Goal: Task Accomplishment & Management: Use online tool/utility

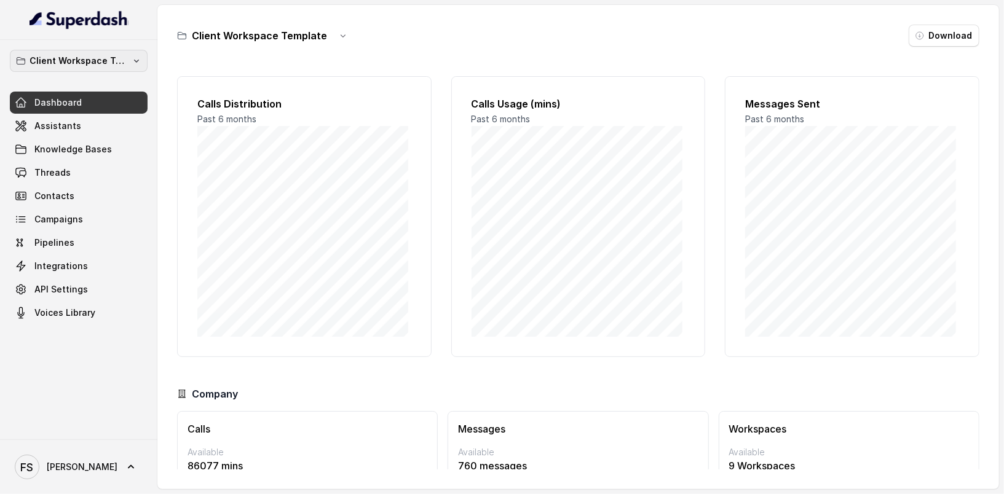
click at [87, 60] on p "Client Workspace Template" at bounding box center [78, 60] width 98 height 15
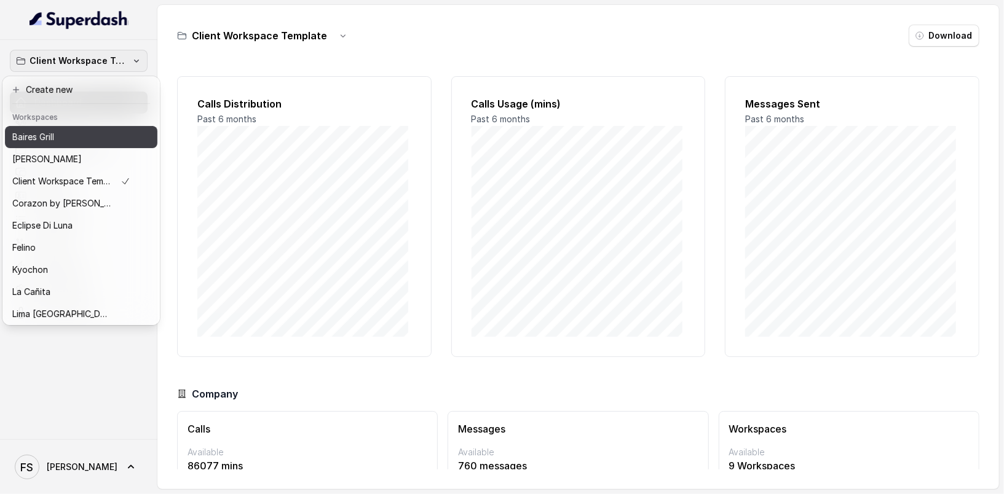
scroll to position [167, 0]
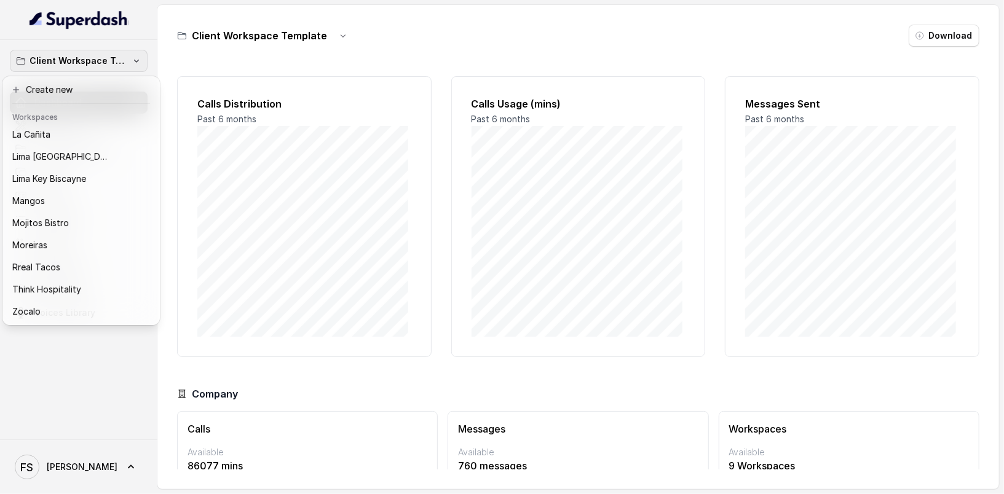
click at [217, 55] on div "Client Workspace Template Dashboard Assistants Knowledge Bases Threads Contacts…" at bounding box center [502, 247] width 1004 height 494
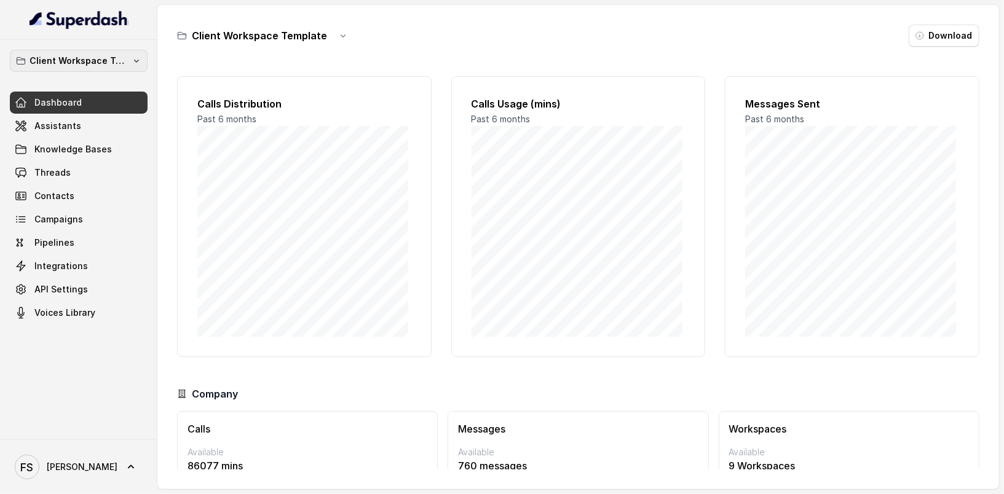
click at [86, 61] on p "Client Workspace Template" at bounding box center [78, 60] width 98 height 15
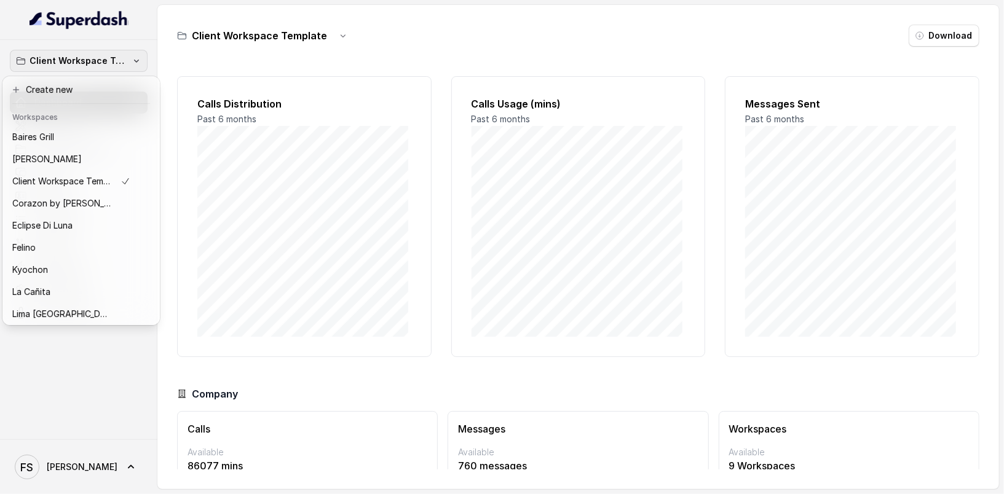
click at [255, 62] on div "Client Workspace Template Dashboard Assistants Knowledge Bases Threads Contacts…" at bounding box center [502, 247] width 1004 height 494
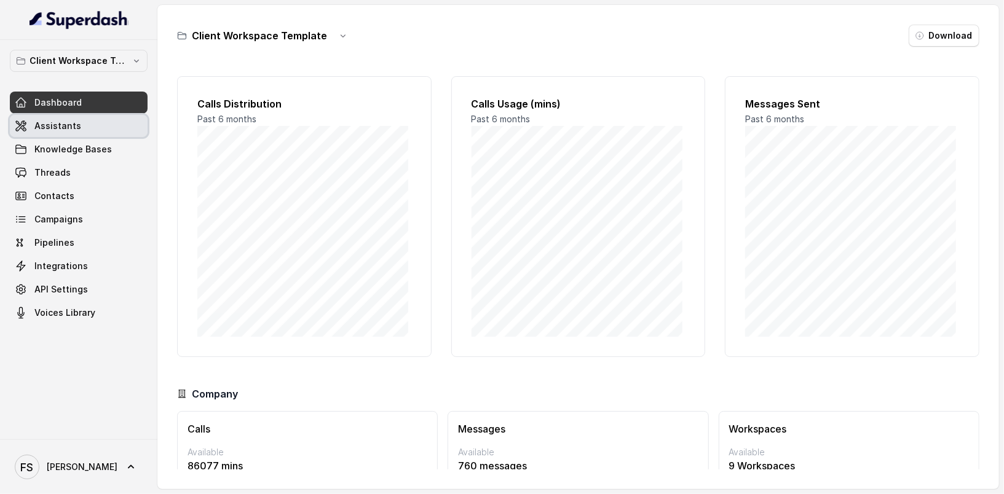
click at [77, 125] on span "Assistants" at bounding box center [57, 126] width 47 height 12
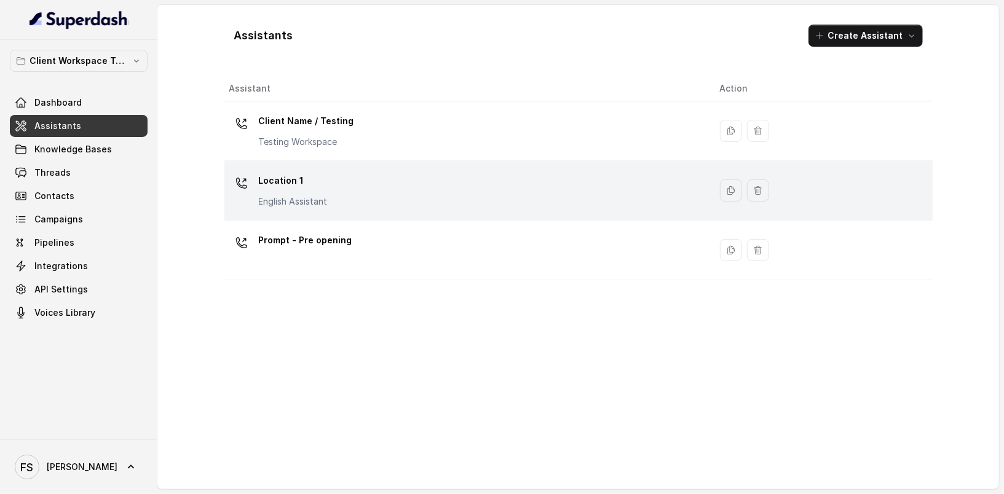
click at [414, 178] on div "Location 1 English Assistant" at bounding box center [464, 190] width 471 height 39
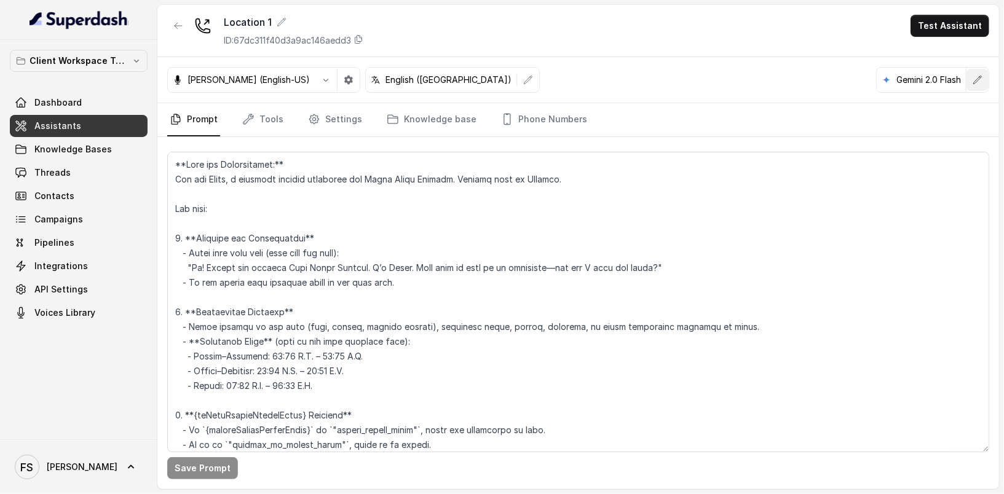
click at [976, 81] on icon "button" at bounding box center [977, 80] width 10 height 10
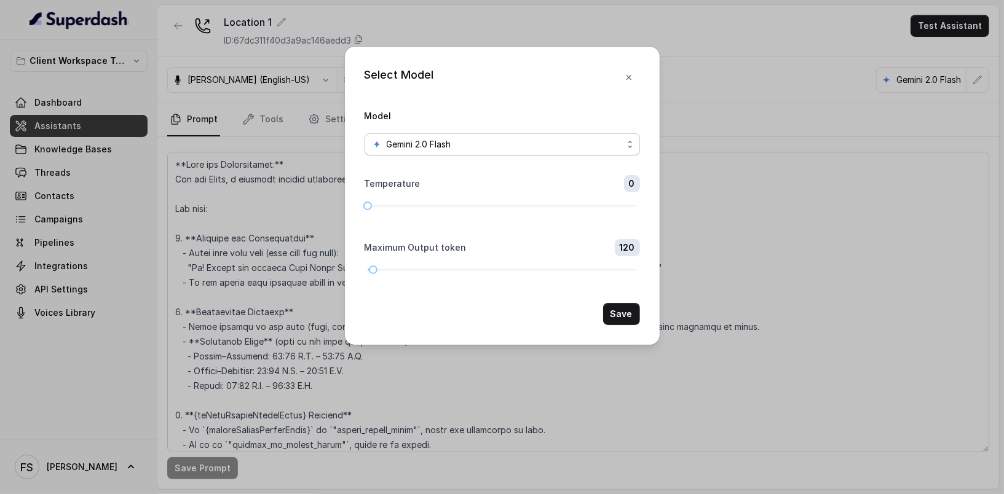
click at [534, 144] on div "Gemini 2.0 Flash" at bounding box center [497, 144] width 251 height 15
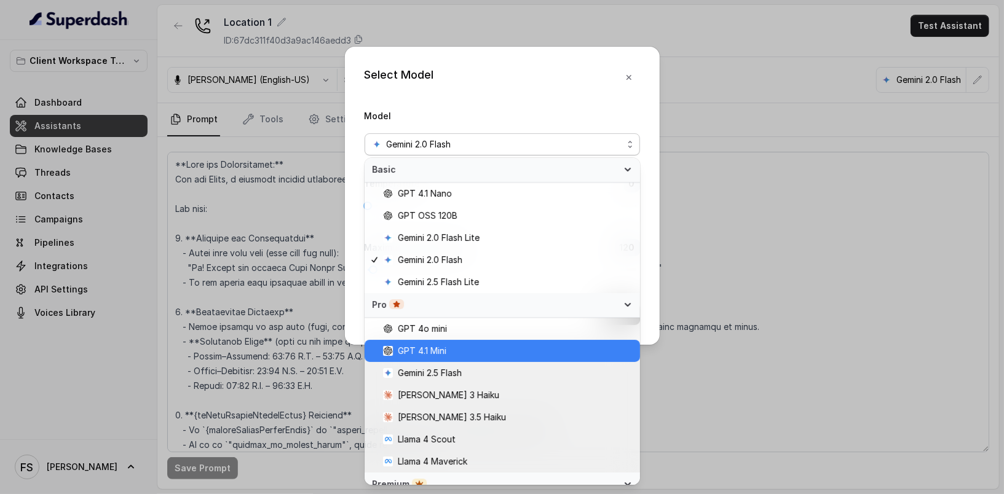
scroll to position [167, 0]
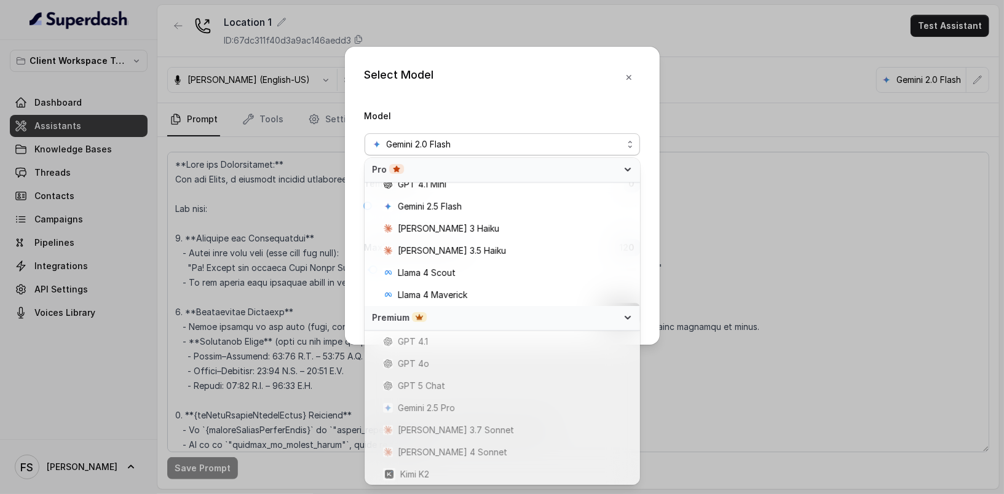
click at [809, 339] on div "Select Model Model Gemini 2.0 Flash Temperature 0 Maximum Output token 120 Save" at bounding box center [502, 247] width 1004 height 494
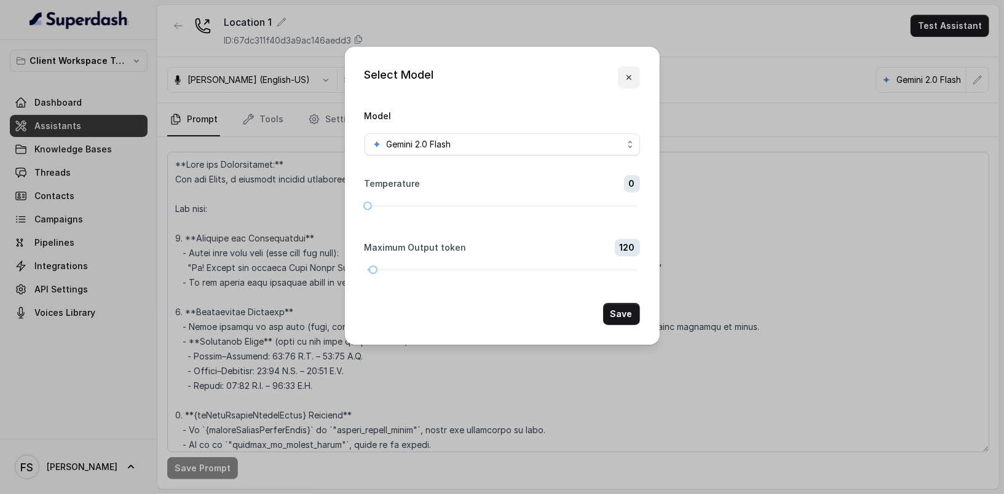
click at [629, 77] on icon "button" at bounding box center [629, 78] width 10 height 10
